Goal: Information Seeking & Learning: Learn about a topic

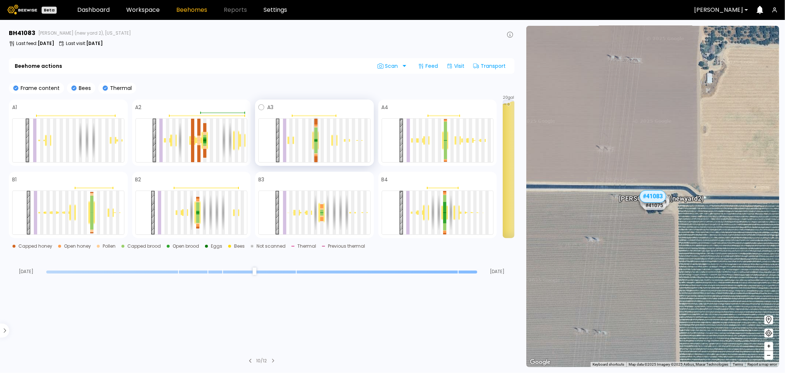
click at [314, 145] on div at bounding box center [315, 147] width 3 height 11
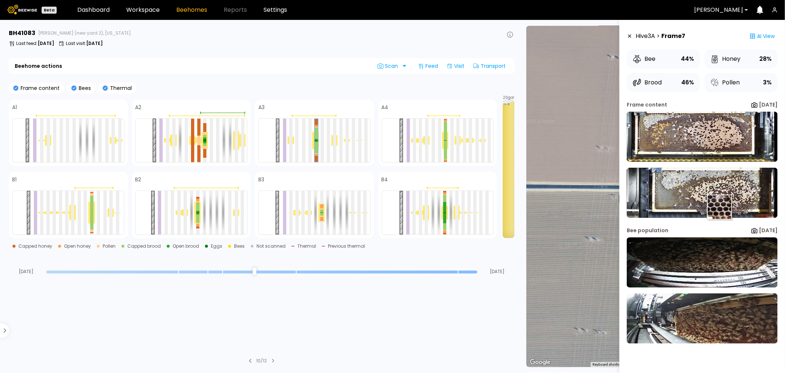
click at [717, 204] on img at bounding box center [702, 192] width 151 height 50
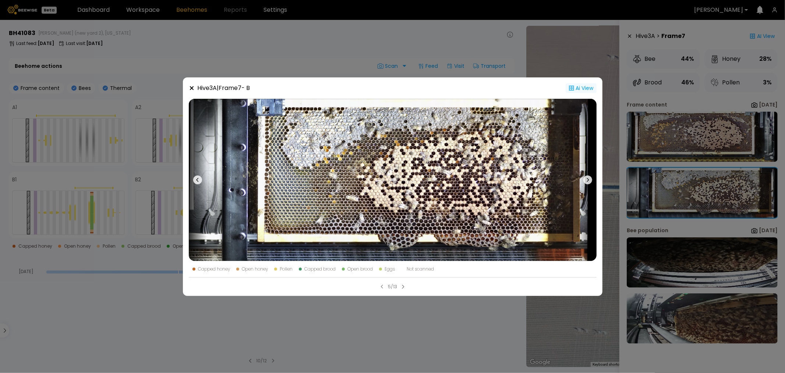
click at [577, 89] on div "Ai View" at bounding box center [581, 88] width 31 height 10
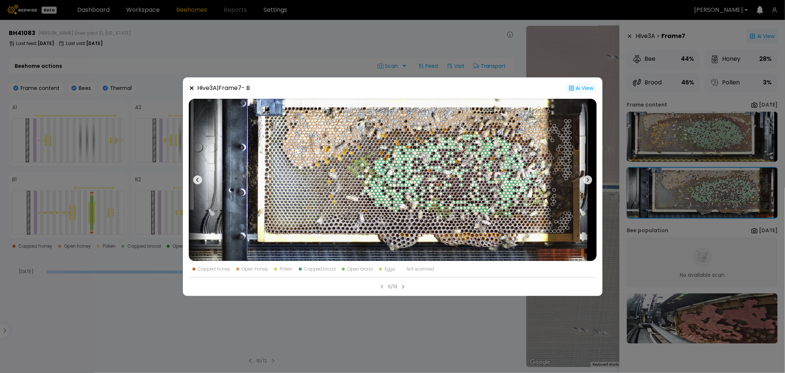
click at [190, 88] on icon at bounding box center [192, 88] width 6 height 6
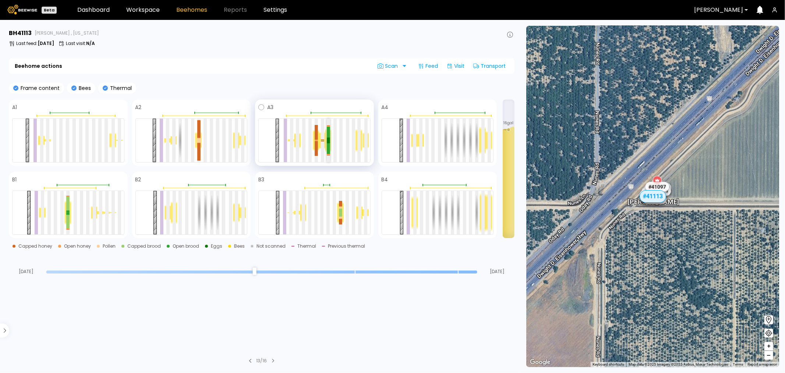
click at [328, 143] on div at bounding box center [328, 148] width 3 height 11
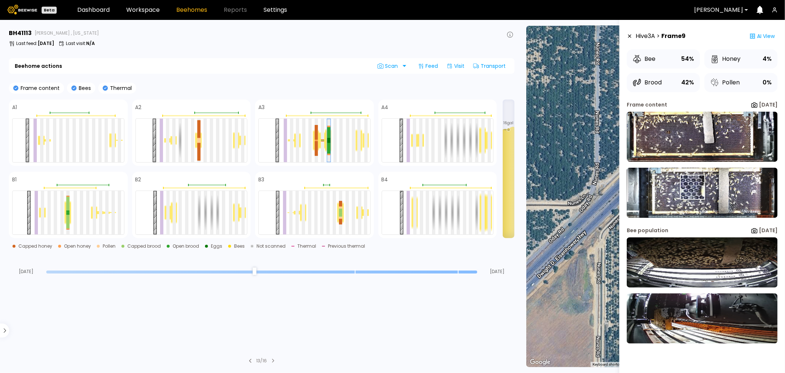
click at [692, 188] on img at bounding box center [702, 192] width 151 height 50
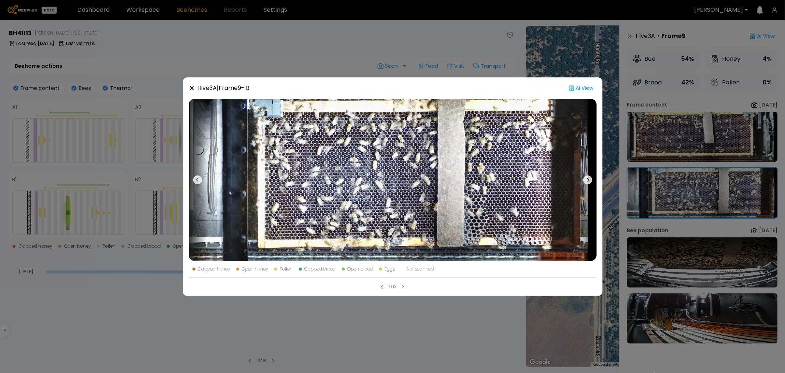
click at [685, 255] on div "Hive 3 A | Frame 9 - B Ai View Capped honey Open honey Pollen Capped brood Open…" at bounding box center [392, 186] width 785 height 373
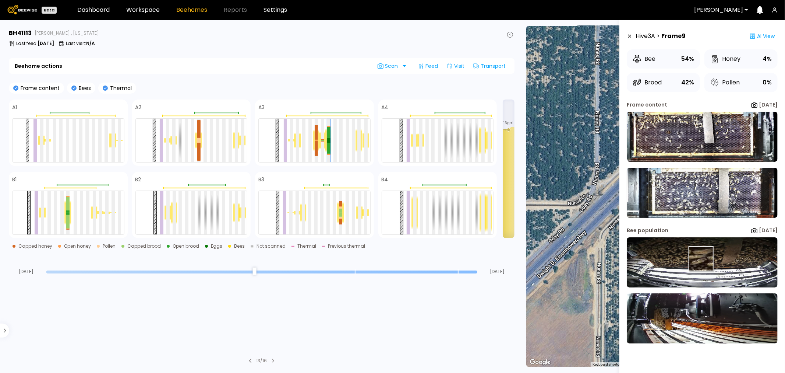
click at [702, 259] on img at bounding box center [702, 262] width 151 height 50
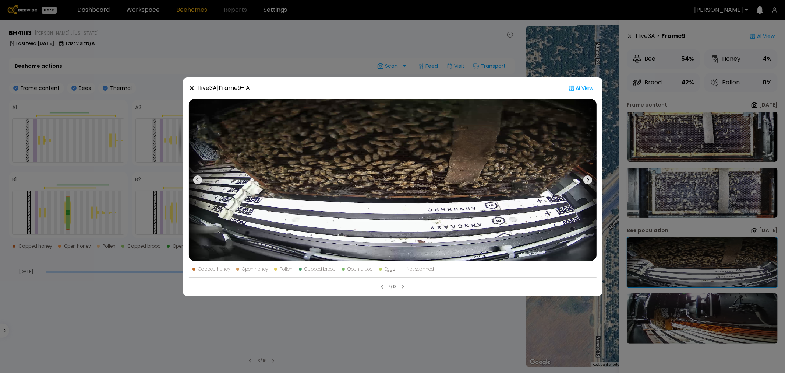
click at [192, 89] on icon at bounding box center [192, 88] width 4 height 4
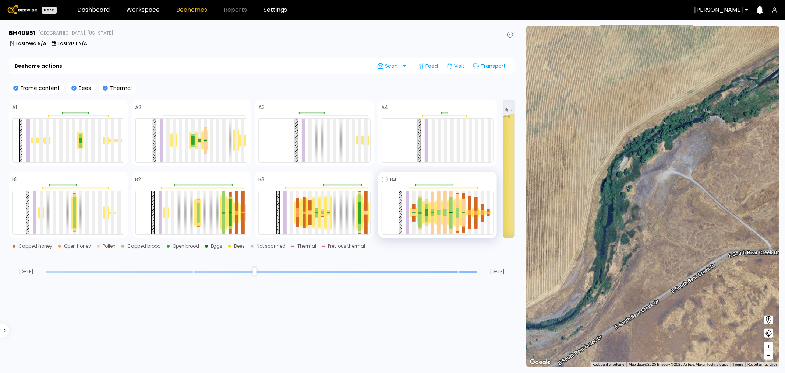
click at [423, 220] on div at bounding box center [426, 212] width 7 height 25
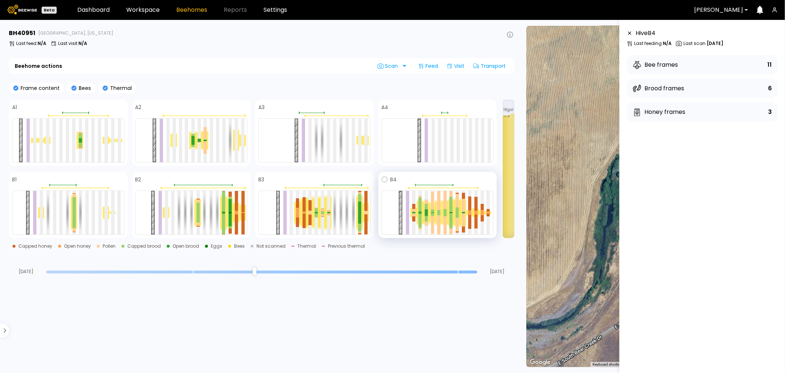
click at [422, 213] on div at bounding box center [420, 213] width 7 height 26
click at [421, 213] on div at bounding box center [420, 220] width 3 height 14
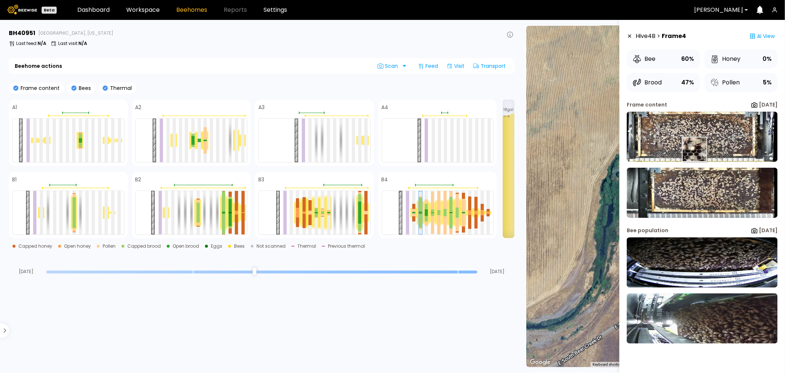
click at [691, 141] on img at bounding box center [702, 137] width 151 height 50
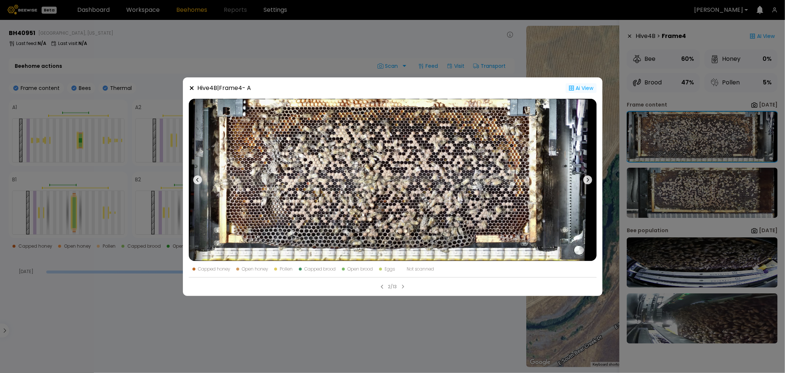
click at [580, 90] on div "Ai View" at bounding box center [581, 88] width 31 height 10
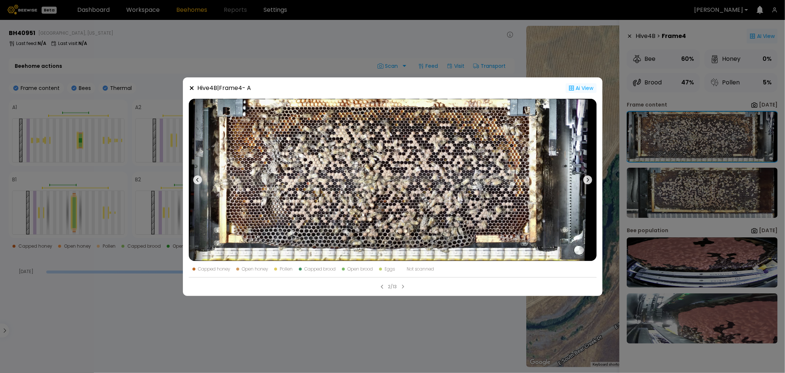
click at [572, 85] on icon at bounding box center [572, 88] width 6 height 6
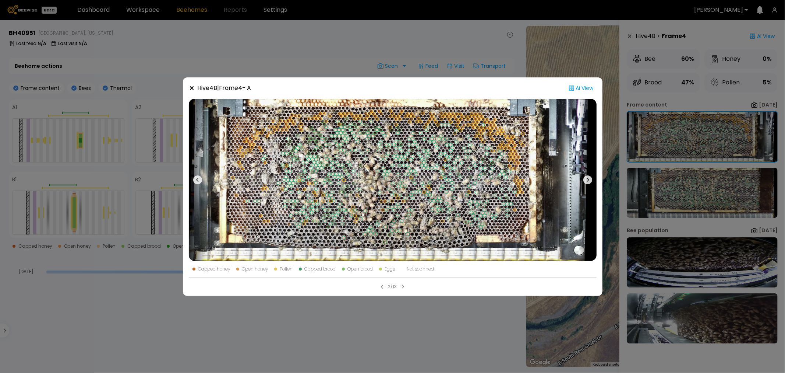
click at [193, 90] on icon at bounding box center [192, 88] width 6 height 6
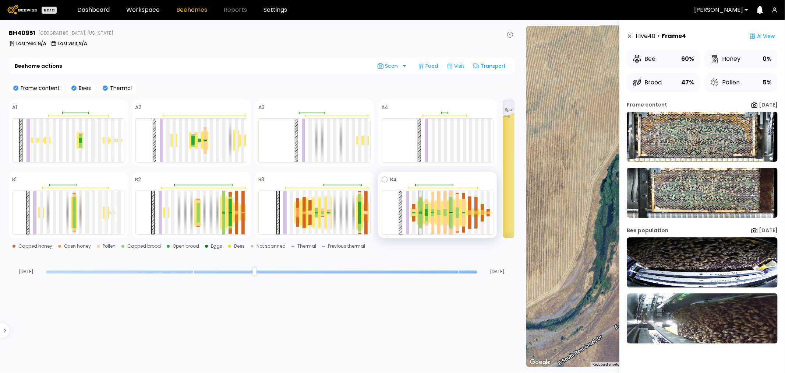
click at [451, 216] on div at bounding box center [450, 220] width 3 height 15
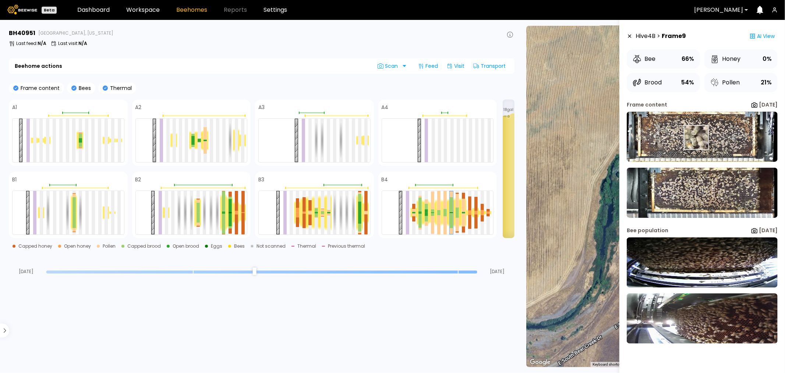
click at [696, 137] on img at bounding box center [702, 137] width 151 height 50
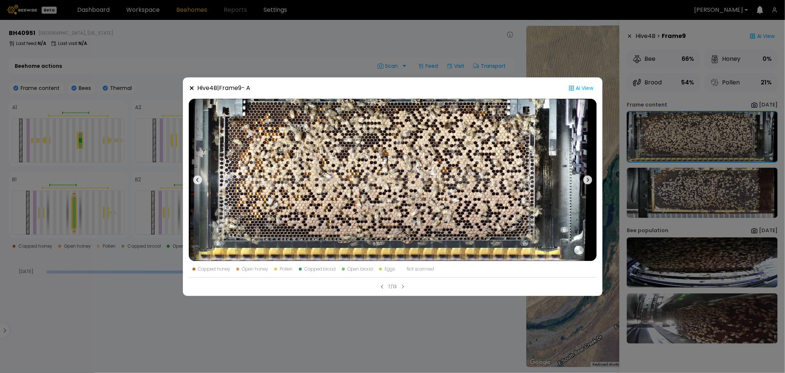
click at [704, 271] on div "Hive 4 B | Frame 9 - A Ai View Capped honey Open honey Pollen Capped brood Open…" at bounding box center [392, 186] width 785 height 373
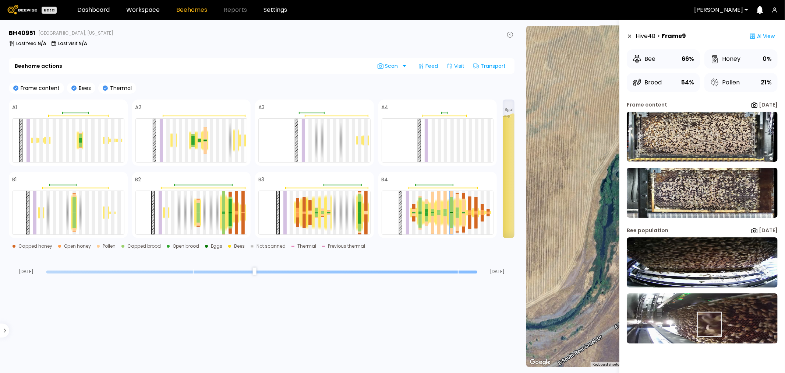
click at [709, 324] on img at bounding box center [702, 318] width 151 height 50
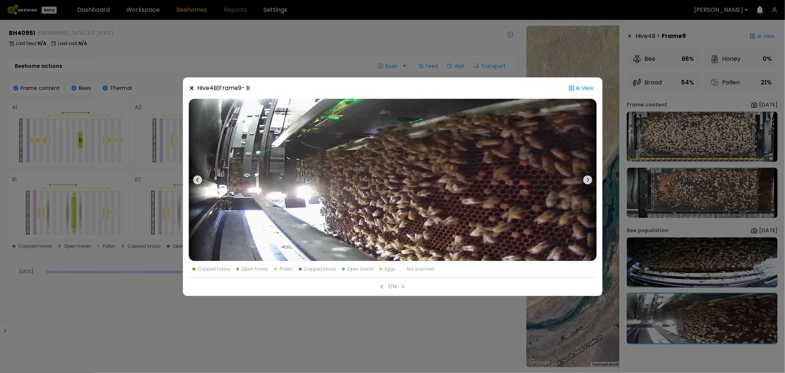
click at [696, 266] on div "Hive 4 B | Frame 9 - B Ai View Capped honey Open honey Pollen Capped brood Open…" at bounding box center [392, 186] width 785 height 373
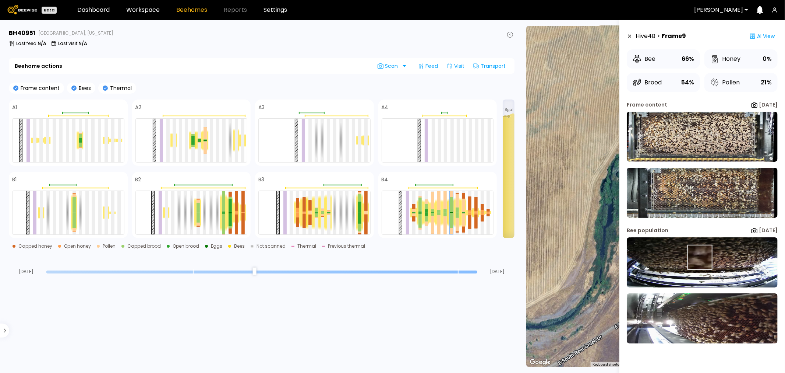
click at [700, 257] on img at bounding box center [702, 262] width 151 height 50
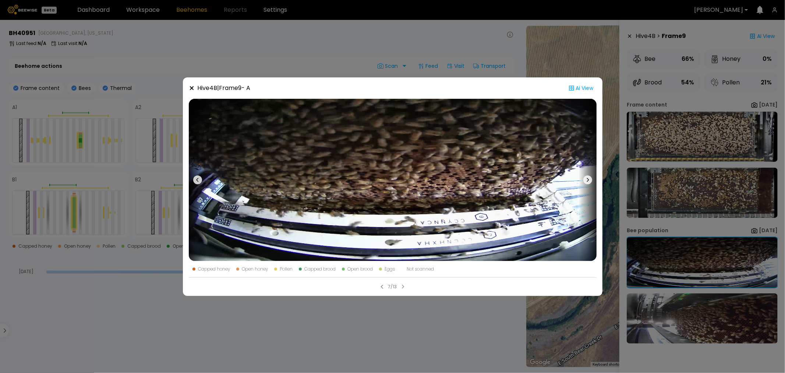
click at [189, 90] on icon at bounding box center [192, 88] width 6 height 6
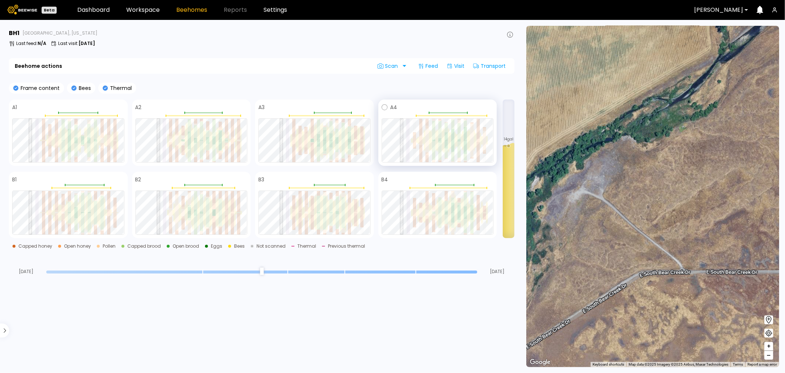
click at [463, 144] on div at bounding box center [465, 140] width 7 height 21
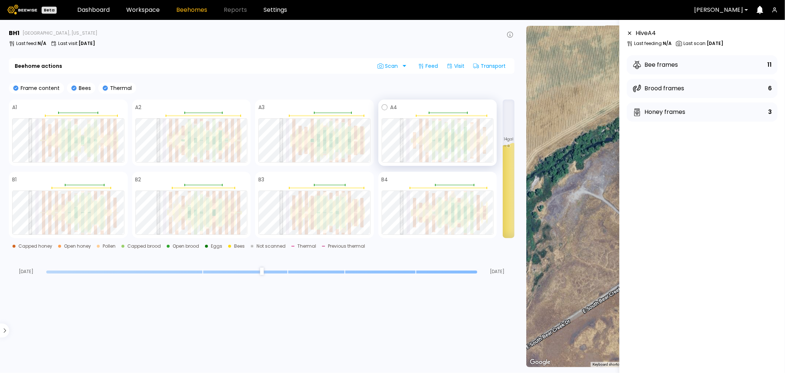
click at [480, 144] on div at bounding box center [478, 140] width 7 height 17
click at [479, 146] on div at bounding box center [478, 152] width 3 height 20
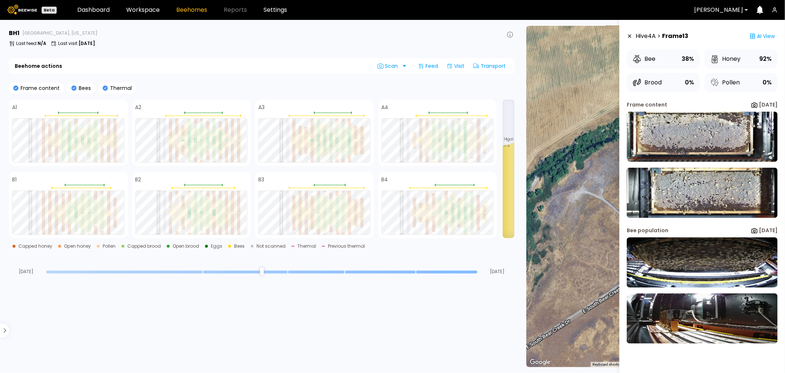
click at [631, 36] on icon at bounding box center [630, 35] width 6 height 5
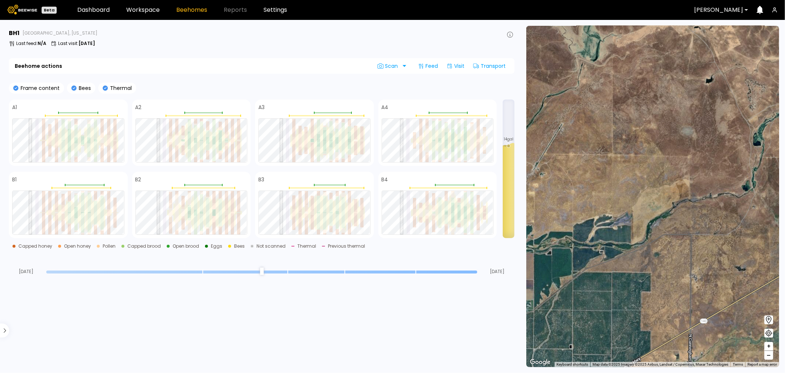
click at [769, 319] on icon at bounding box center [769, 319] width 9 height 9
click at [769, 320] on icon at bounding box center [769, 319] width 9 height 9
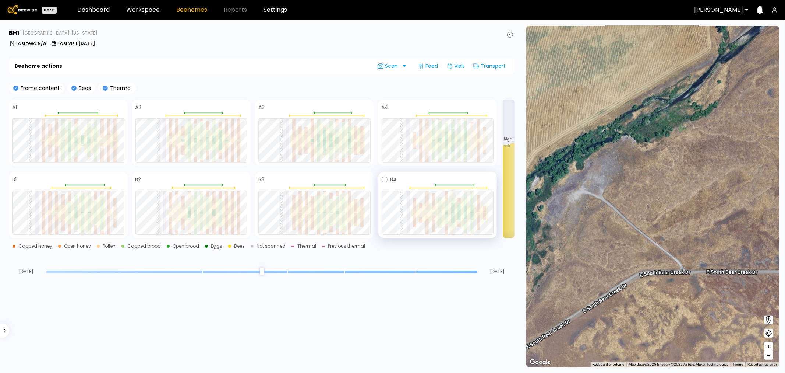
click at [453, 216] on div at bounding box center [452, 218] width 3 height 10
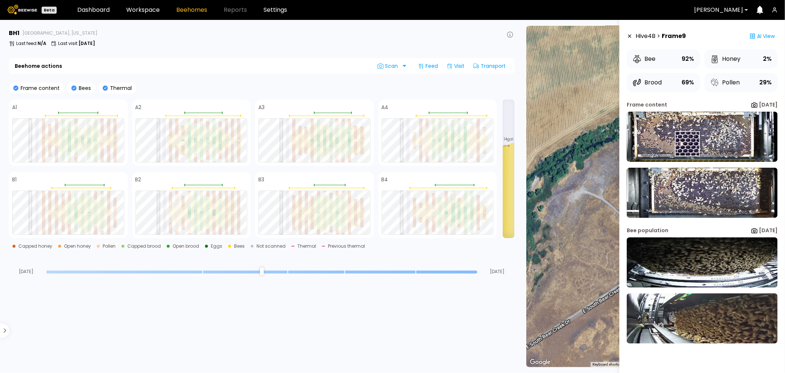
click at [686, 138] on img at bounding box center [702, 137] width 151 height 50
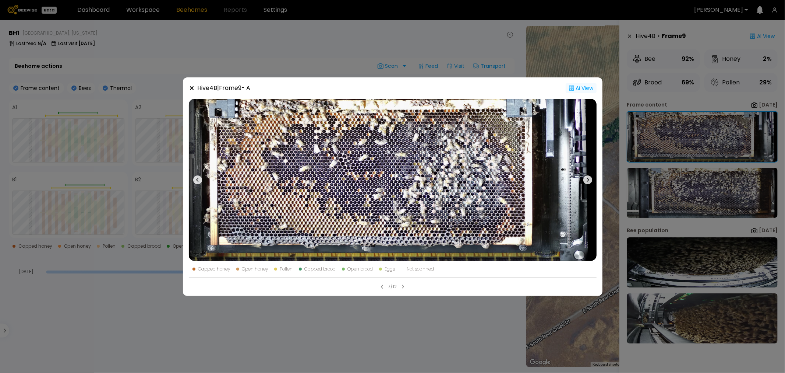
click at [571, 88] on circle at bounding box center [571, 88] width 1 height 1
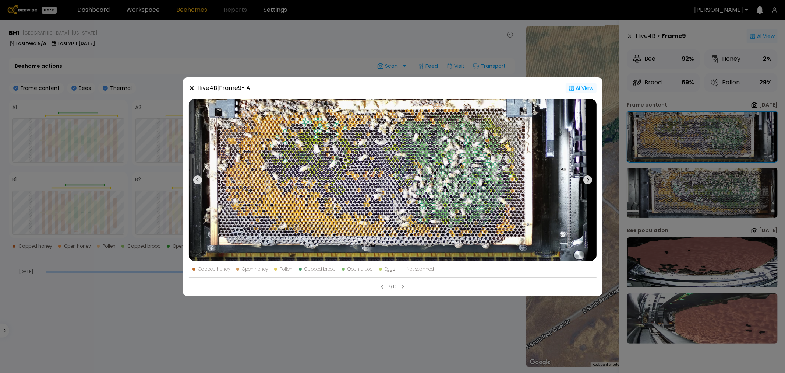
click at [190, 90] on icon at bounding box center [192, 88] width 6 height 6
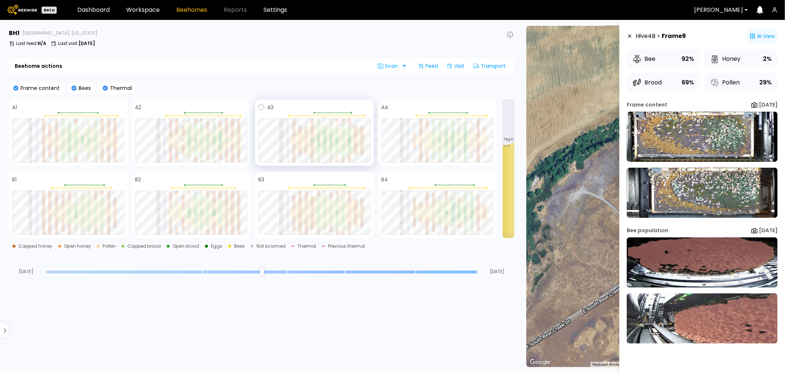
click at [325, 141] on div at bounding box center [324, 146] width 3 height 10
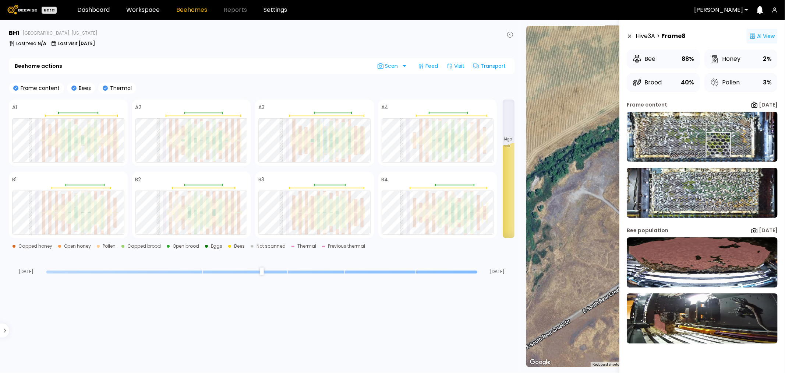
click at [718, 145] on img at bounding box center [702, 137] width 151 height 50
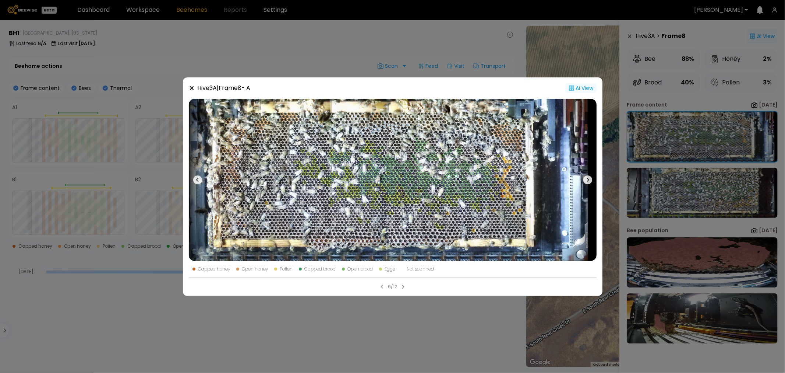
click at [193, 89] on icon at bounding box center [192, 88] width 6 height 6
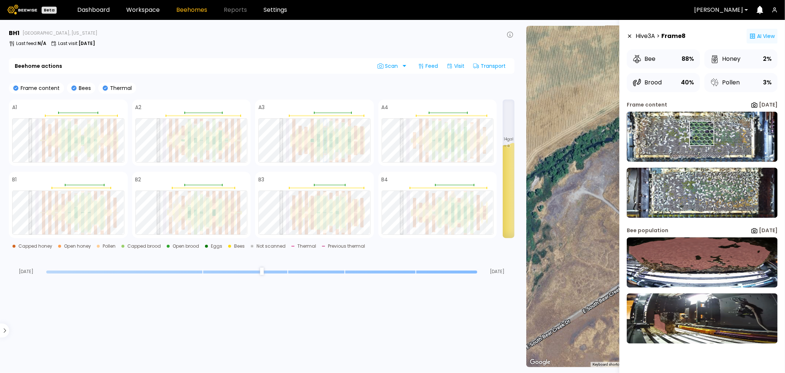
click at [702, 134] on img at bounding box center [702, 137] width 151 height 50
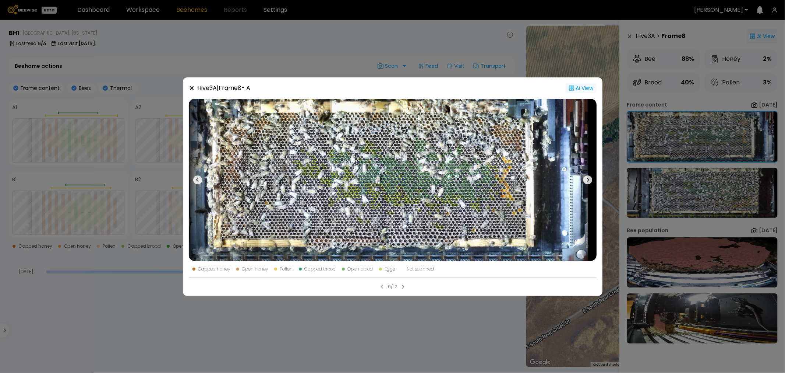
click at [191, 89] on icon at bounding box center [192, 88] width 6 height 6
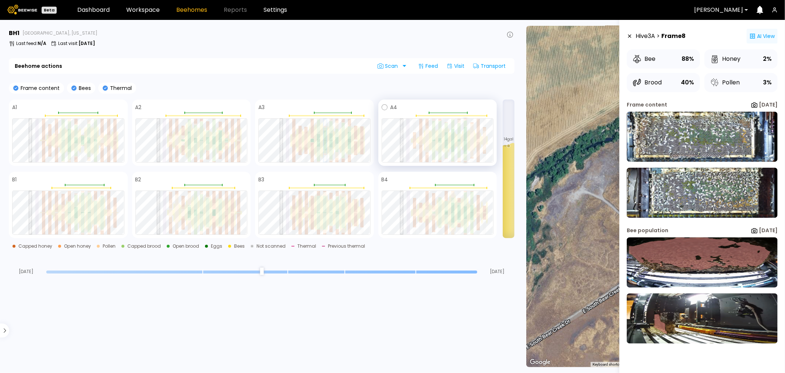
click at [464, 141] on div at bounding box center [465, 147] width 3 height 13
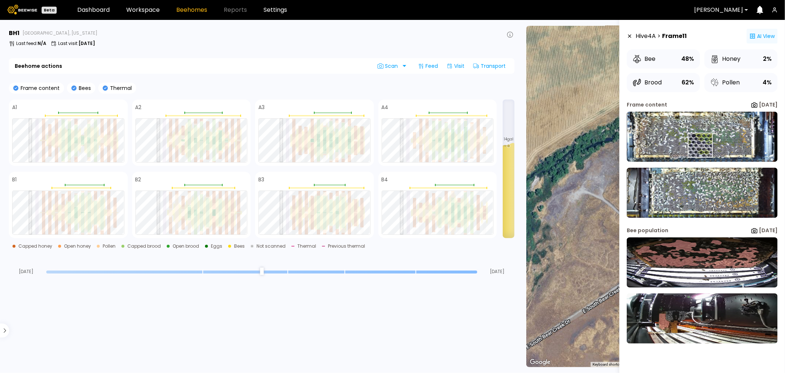
click at [700, 145] on img at bounding box center [702, 137] width 151 height 50
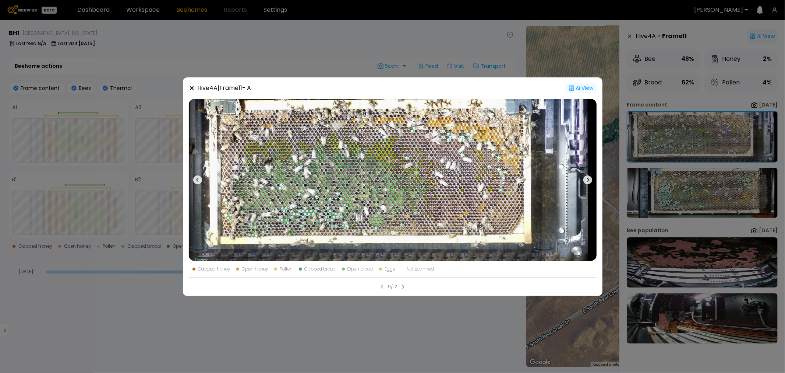
click at [192, 89] on icon at bounding box center [192, 88] width 6 height 6
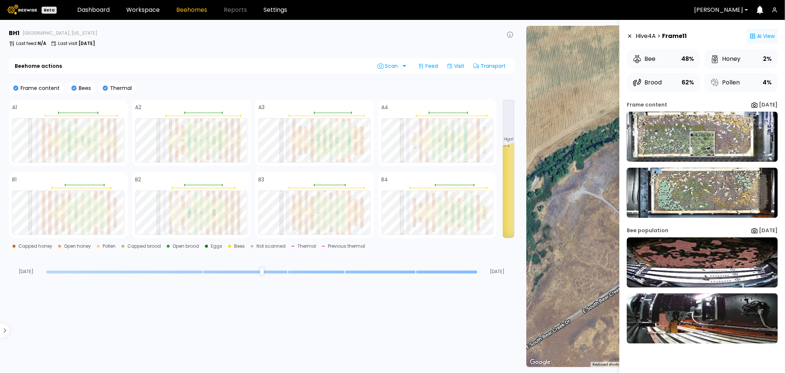
click at [700, 144] on img at bounding box center [702, 137] width 151 height 50
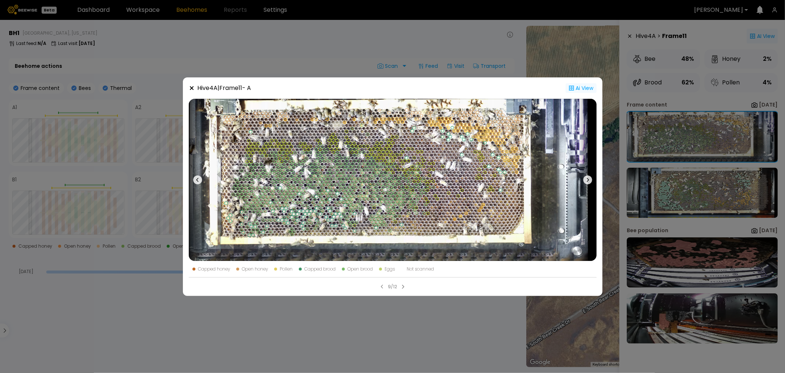
click at [189, 88] on icon at bounding box center [192, 88] width 6 height 6
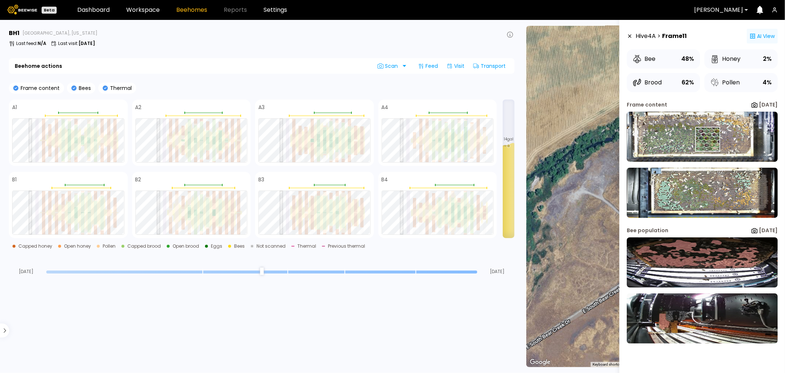
click at [707, 139] on img at bounding box center [702, 137] width 151 height 50
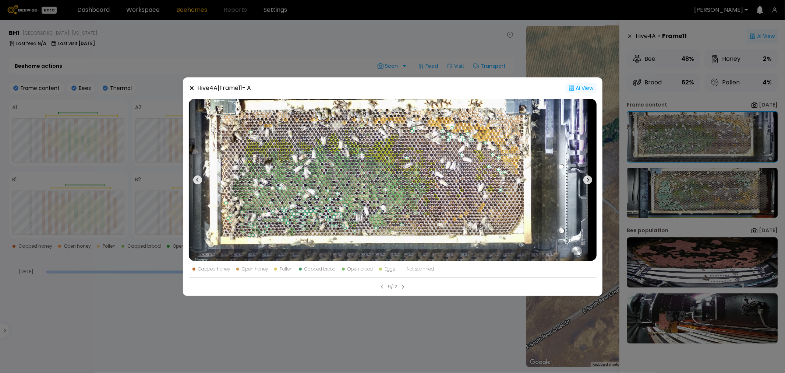
click at [191, 89] on icon at bounding box center [192, 88] width 6 height 6
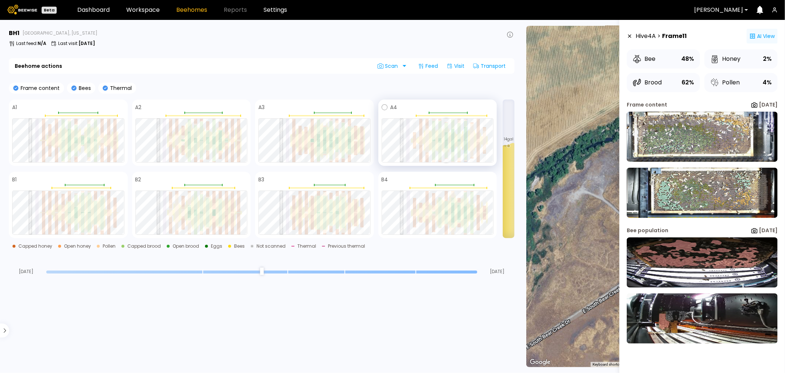
click at [446, 140] on div at bounding box center [446, 140] width 3 height 1
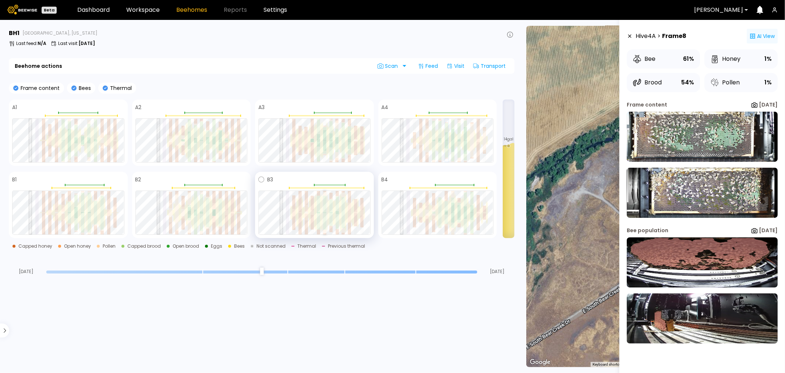
click at [325, 207] on div at bounding box center [324, 203] width 3 height 17
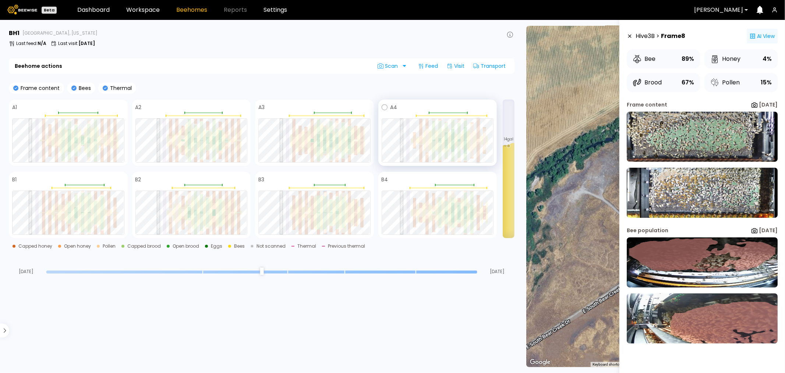
click at [479, 144] on div at bounding box center [478, 152] width 3 height 20
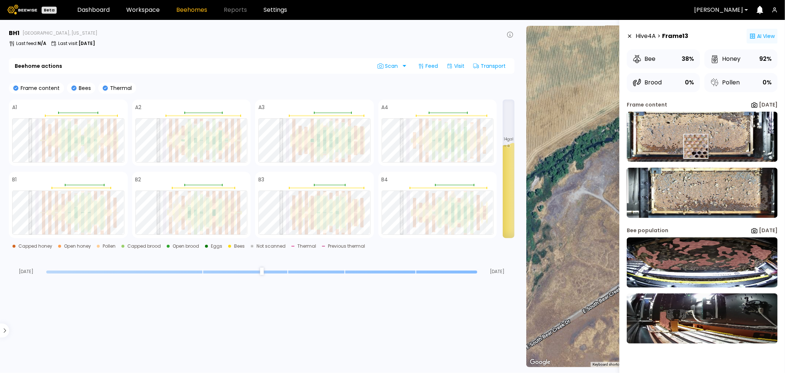
click at [696, 144] on img at bounding box center [702, 137] width 151 height 50
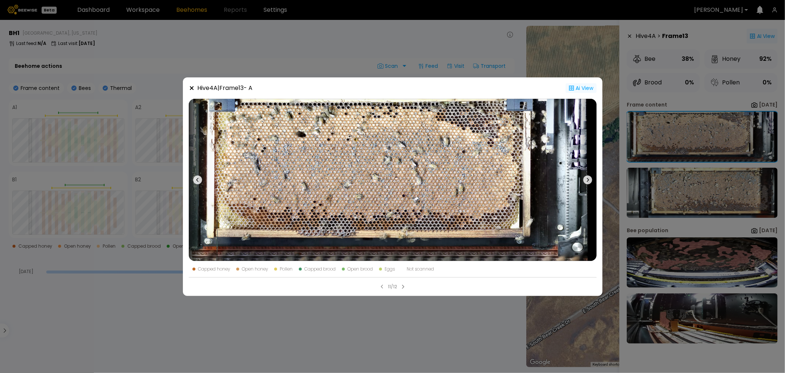
click at [194, 88] on icon at bounding box center [192, 88] width 6 height 6
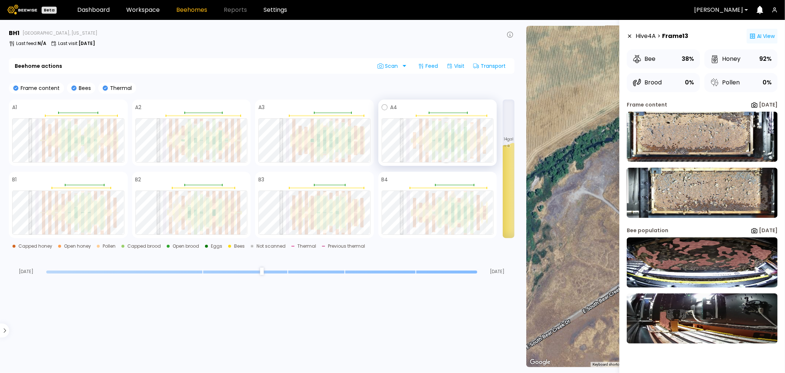
click at [448, 144] on div at bounding box center [446, 145] width 3 height 8
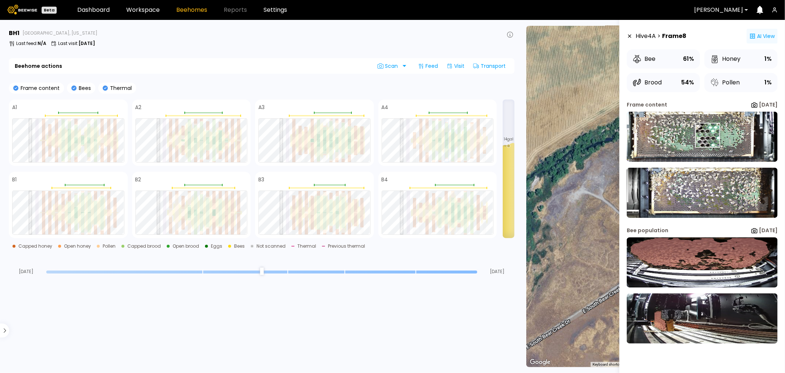
click at [698, 137] on img at bounding box center [702, 137] width 151 height 50
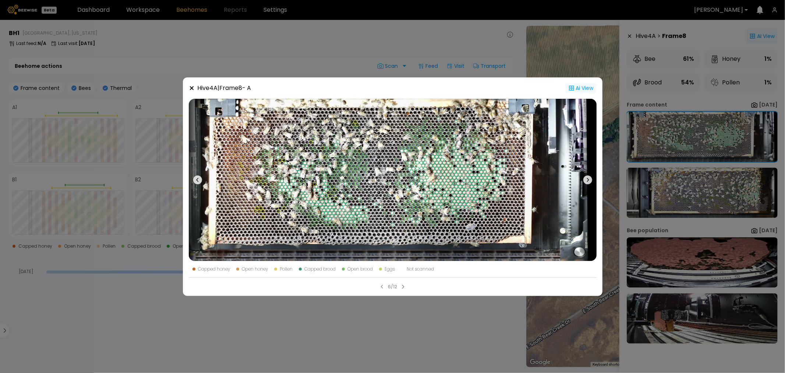
click at [194, 88] on icon at bounding box center [192, 88] width 6 height 6
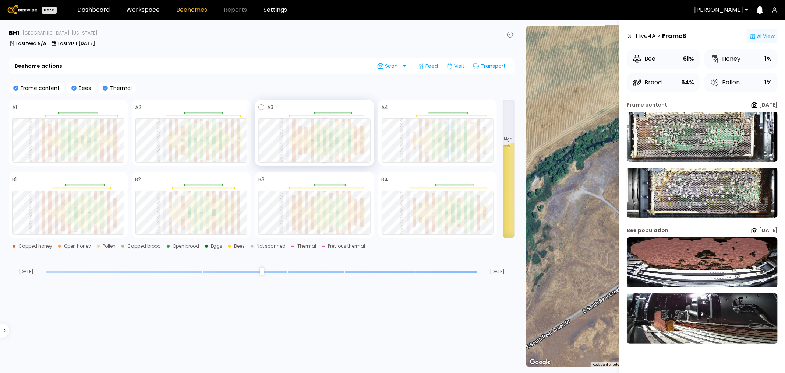
click at [326, 145] on div at bounding box center [324, 146] width 3 height 10
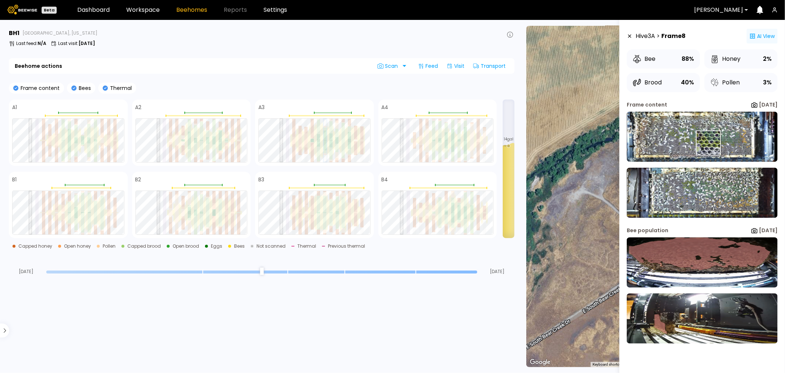
click at [708, 144] on img at bounding box center [702, 137] width 151 height 50
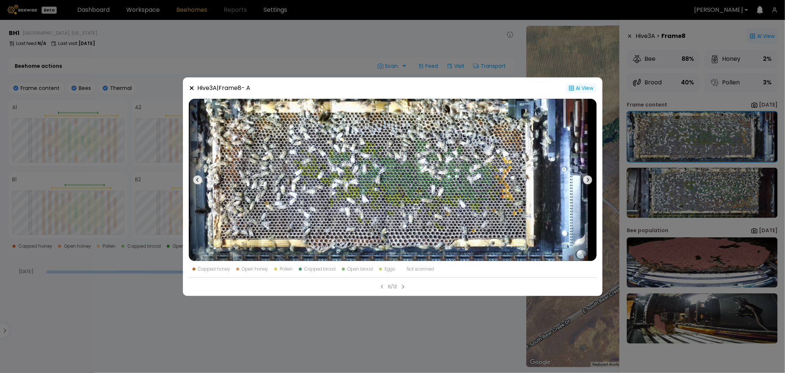
click at [190, 88] on icon at bounding box center [192, 88] width 6 height 6
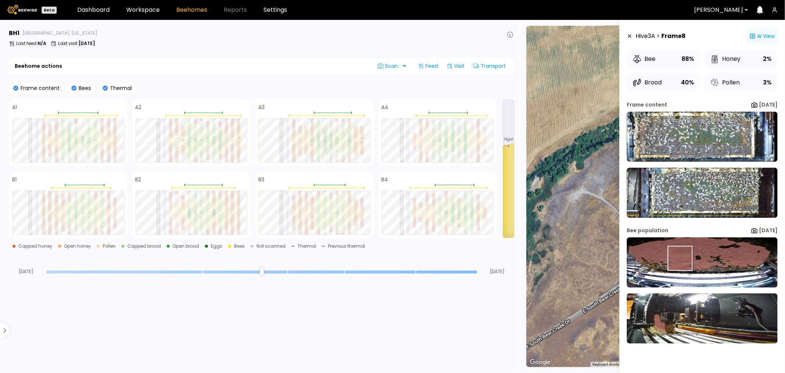
click at [680, 258] on img at bounding box center [702, 262] width 151 height 50
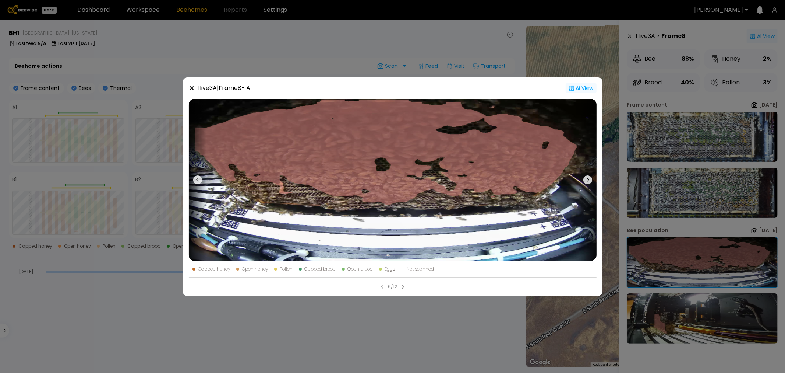
click at [190, 87] on icon at bounding box center [192, 88] width 6 height 6
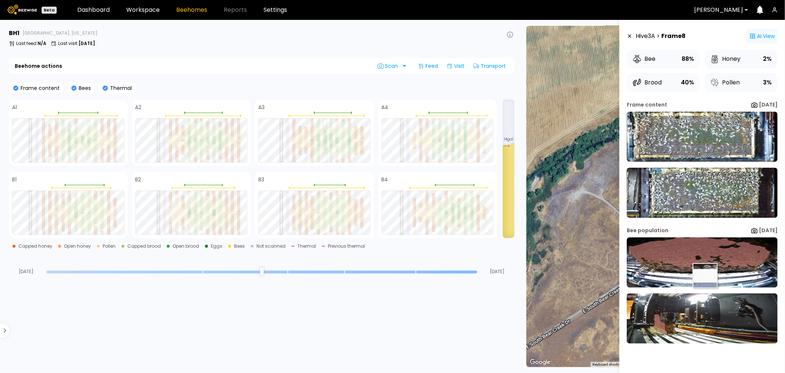
click at [705, 274] on img at bounding box center [702, 262] width 151 height 50
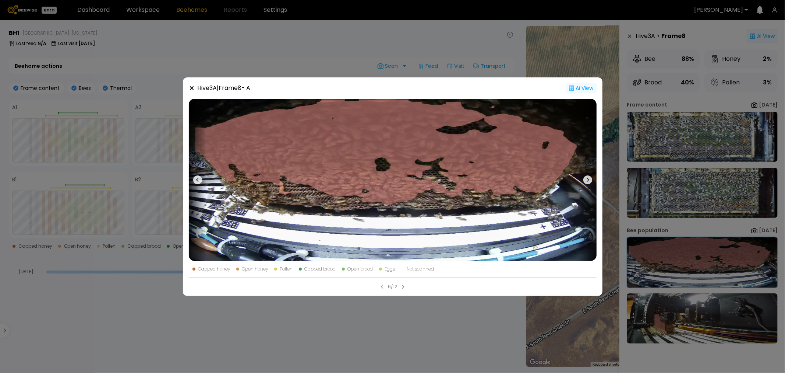
click at [192, 89] on icon at bounding box center [192, 88] width 4 height 4
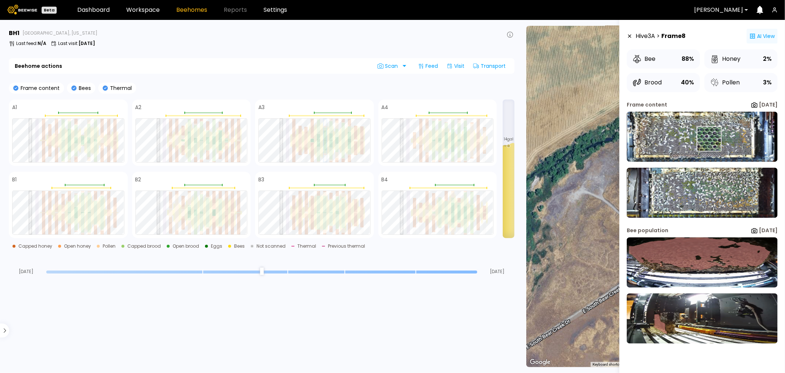
click at [709, 139] on img at bounding box center [702, 137] width 151 height 50
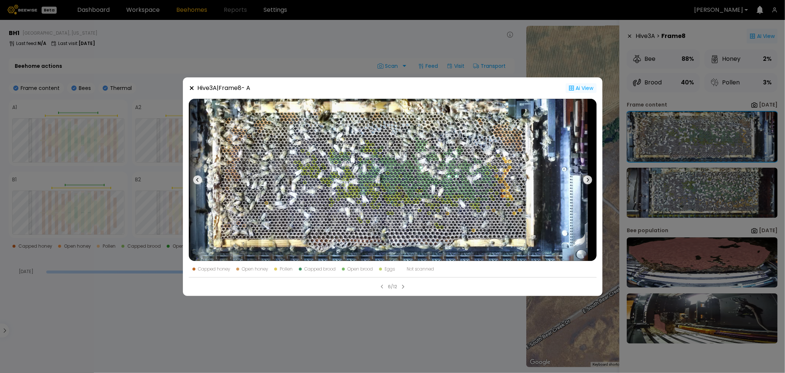
click at [189, 88] on icon at bounding box center [192, 88] width 6 height 6
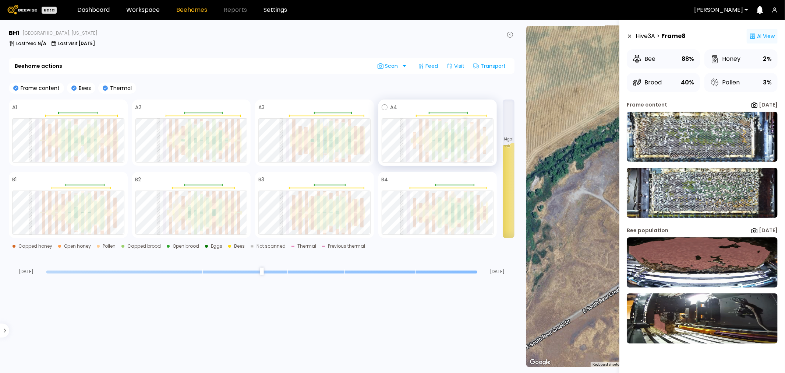
click at [465, 142] on div at bounding box center [465, 147] width 3 height 13
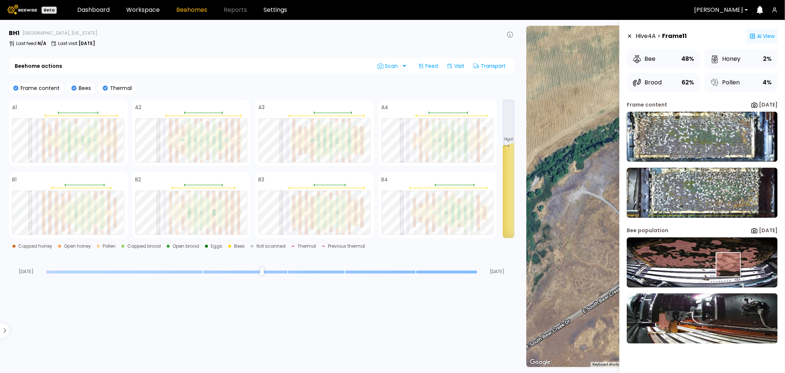
click at [729, 264] on img at bounding box center [702, 262] width 151 height 50
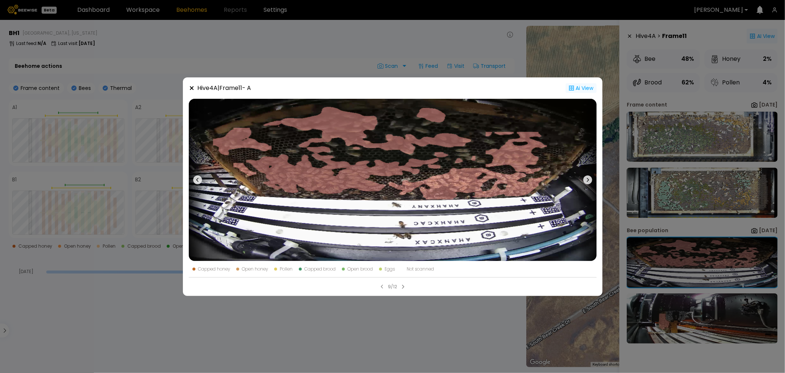
click at [192, 90] on icon at bounding box center [192, 88] width 6 height 6
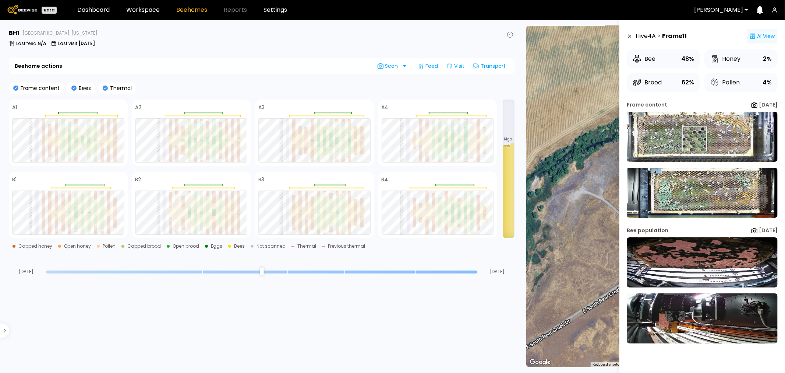
click at [694, 139] on img at bounding box center [702, 137] width 151 height 50
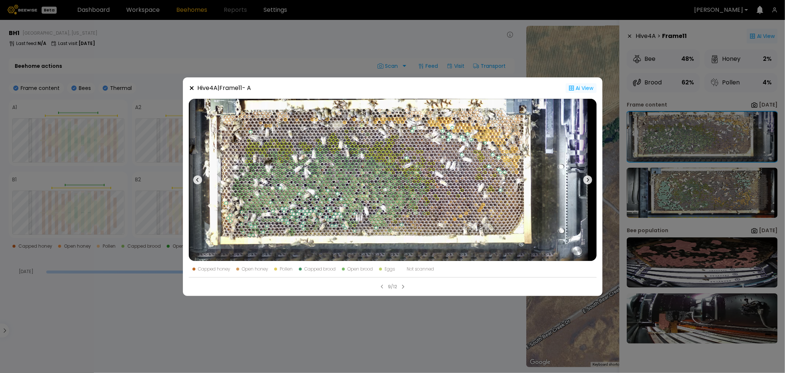
click at [191, 89] on icon at bounding box center [192, 88] width 4 height 4
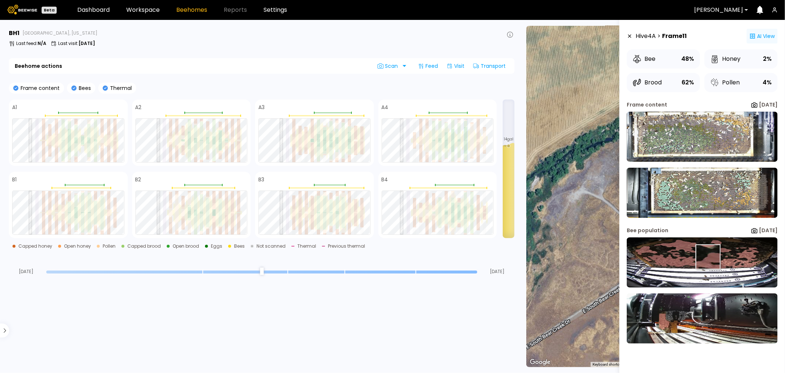
click at [708, 257] on img at bounding box center [702, 262] width 151 height 50
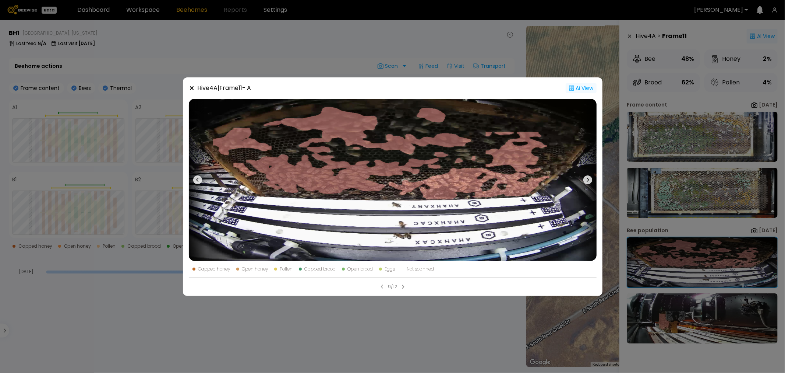
click at [192, 89] on icon at bounding box center [192, 88] width 6 height 6
